Goal: Find specific page/section: Find specific page/section

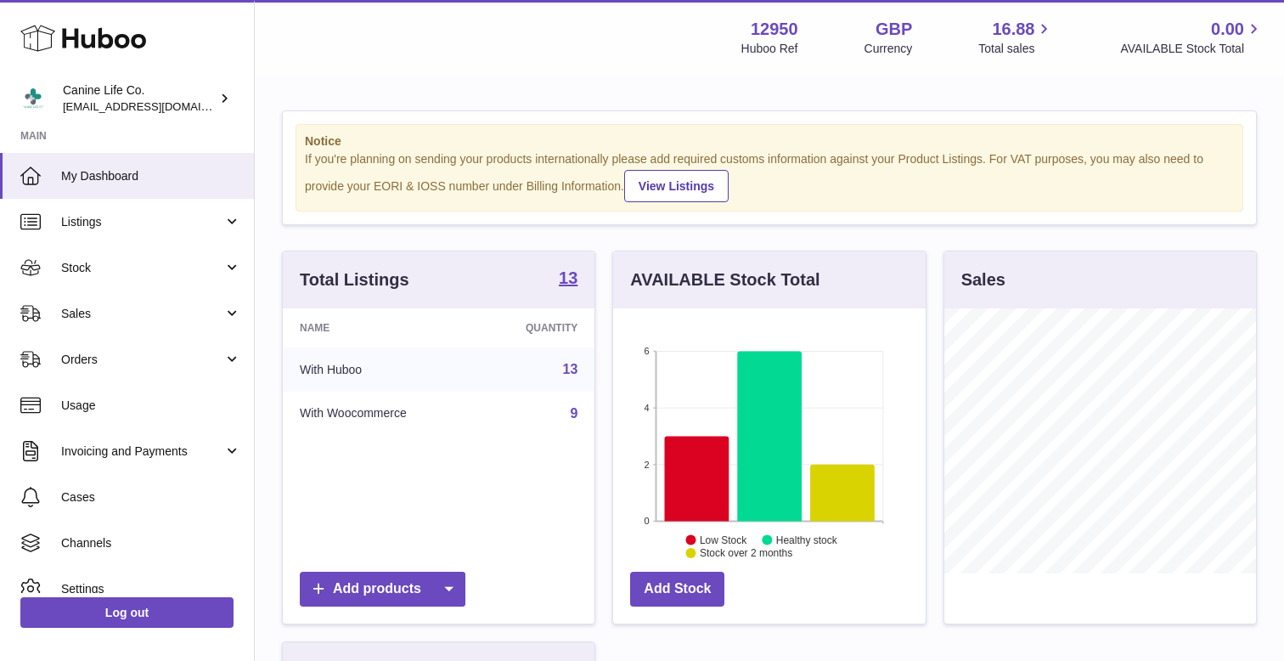
scroll to position [265, 312]
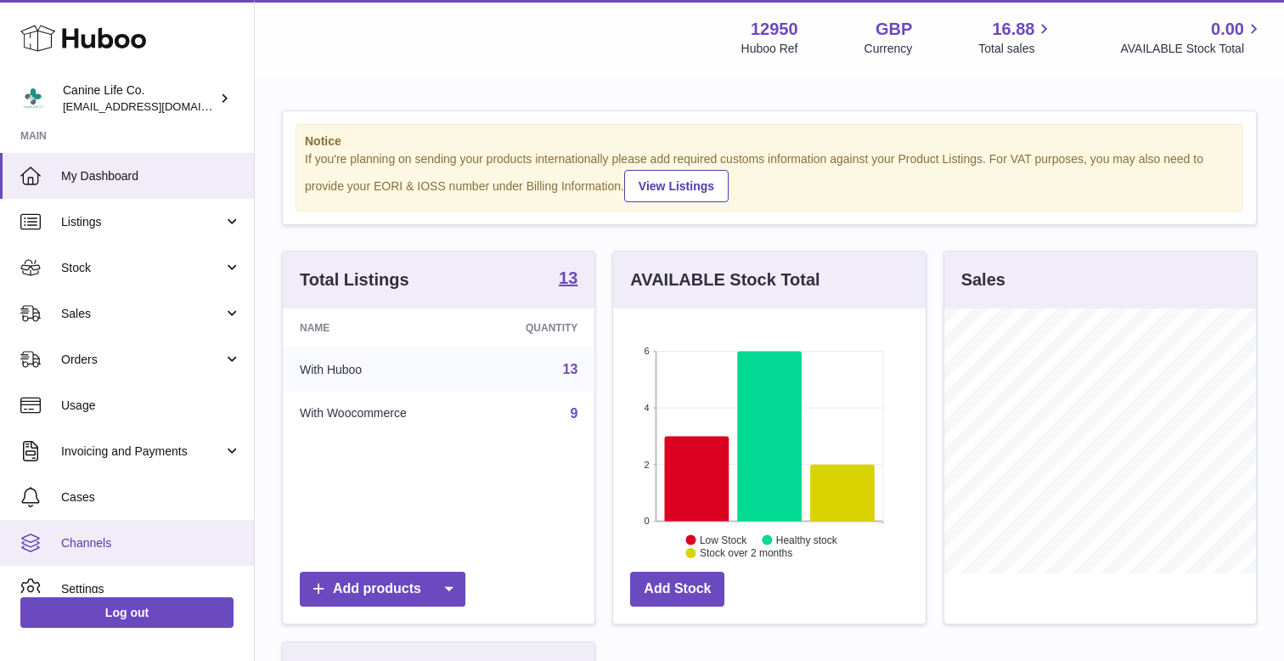
click at [101, 528] on link "Channels" at bounding box center [127, 543] width 254 height 46
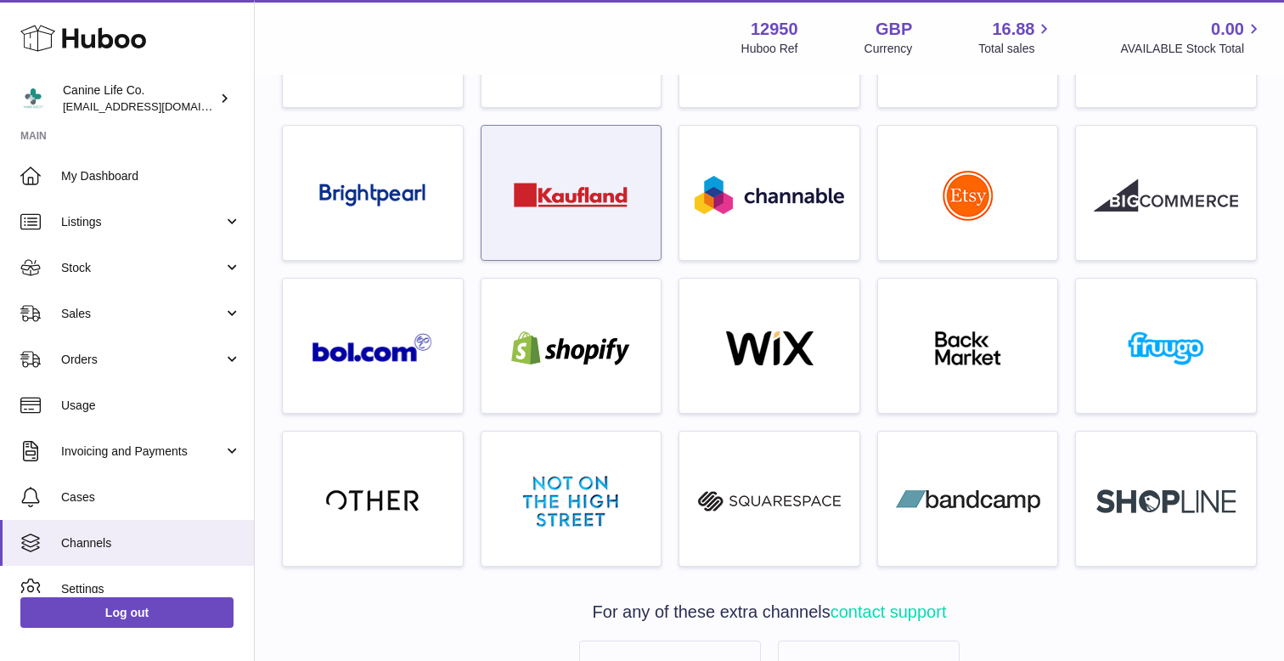
scroll to position [462, 0]
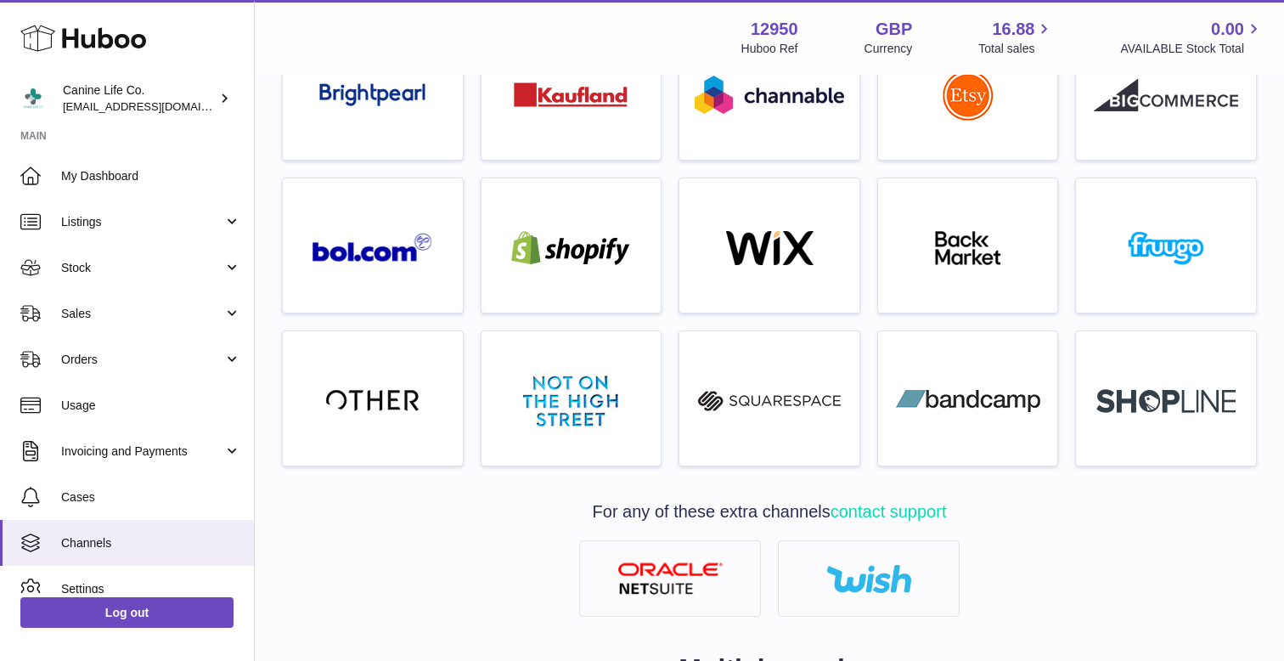
click at [439, 583] on div at bounding box center [769, 586] width 992 height 93
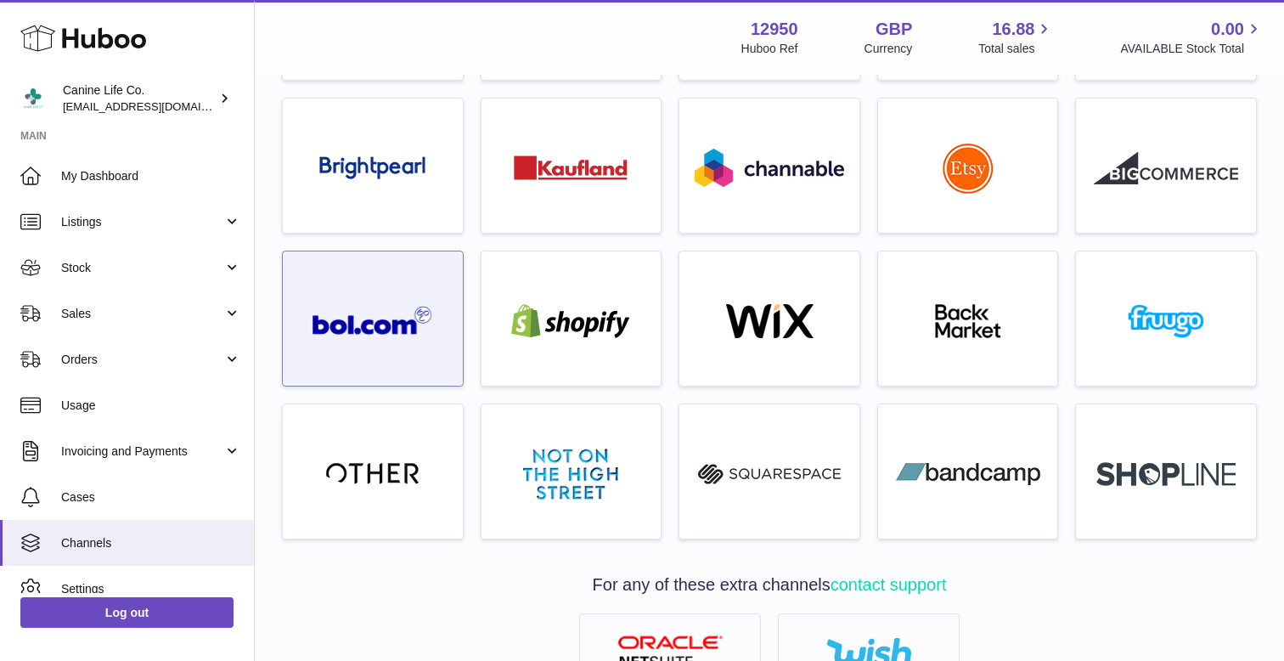
scroll to position [0, 0]
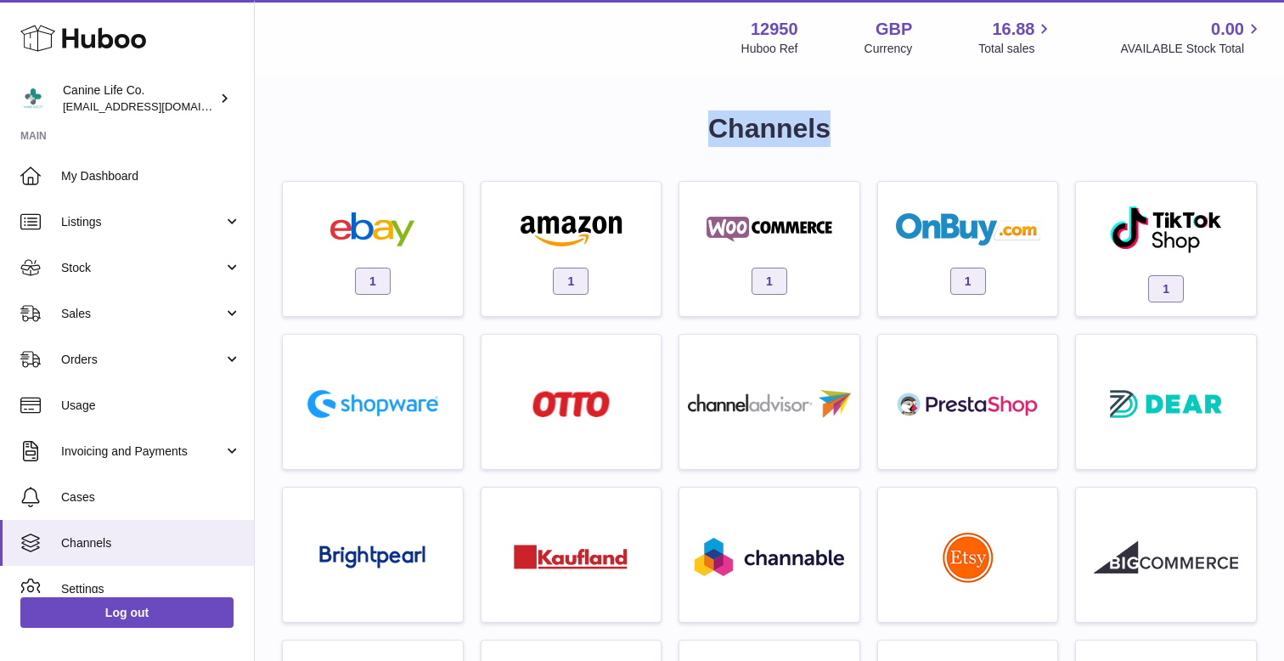
drag, startPoint x: 797, startPoint y: 116, endPoint x: 583, endPoint y: 105, distance: 214.3
click at [510, 42] on div "Menu Huboo 12950 Huboo Ref GBP Currency 16.88 Total sales 0.00 AVAILABLE Stock …" at bounding box center [769, 37] width 989 height 39
